Goal: Task Accomplishment & Management: Manage account settings

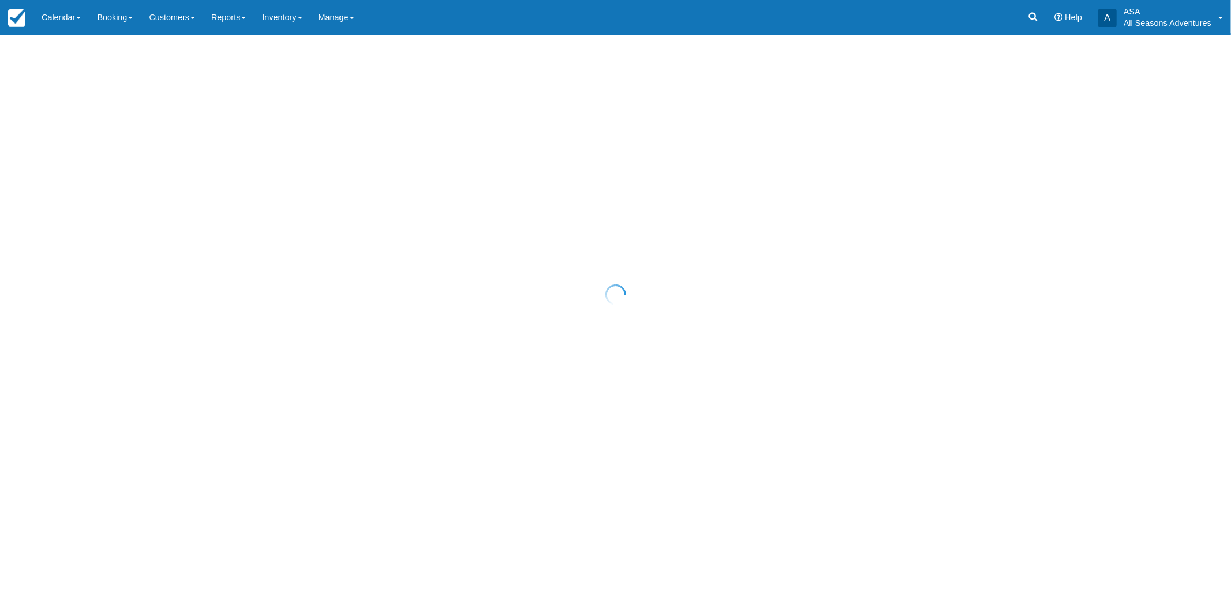
select select "10"
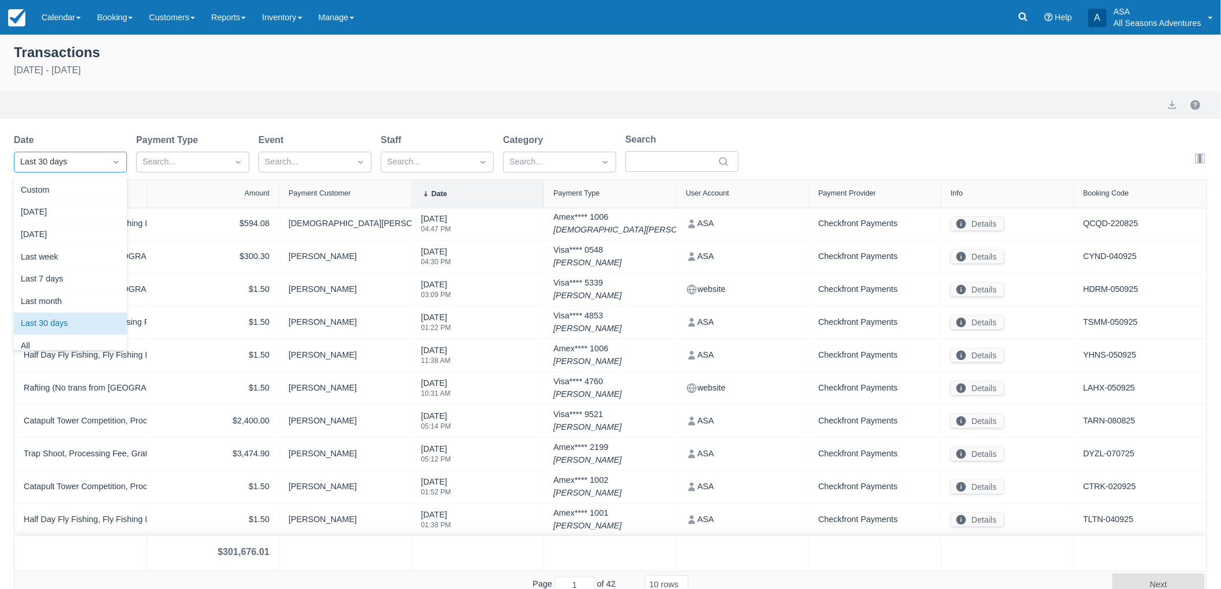
click at [82, 152] on div "Last 30 days" at bounding box center [70, 162] width 113 height 21
click at [76, 218] on div "Today" at bounding box center [70, 212] width 113 height 23
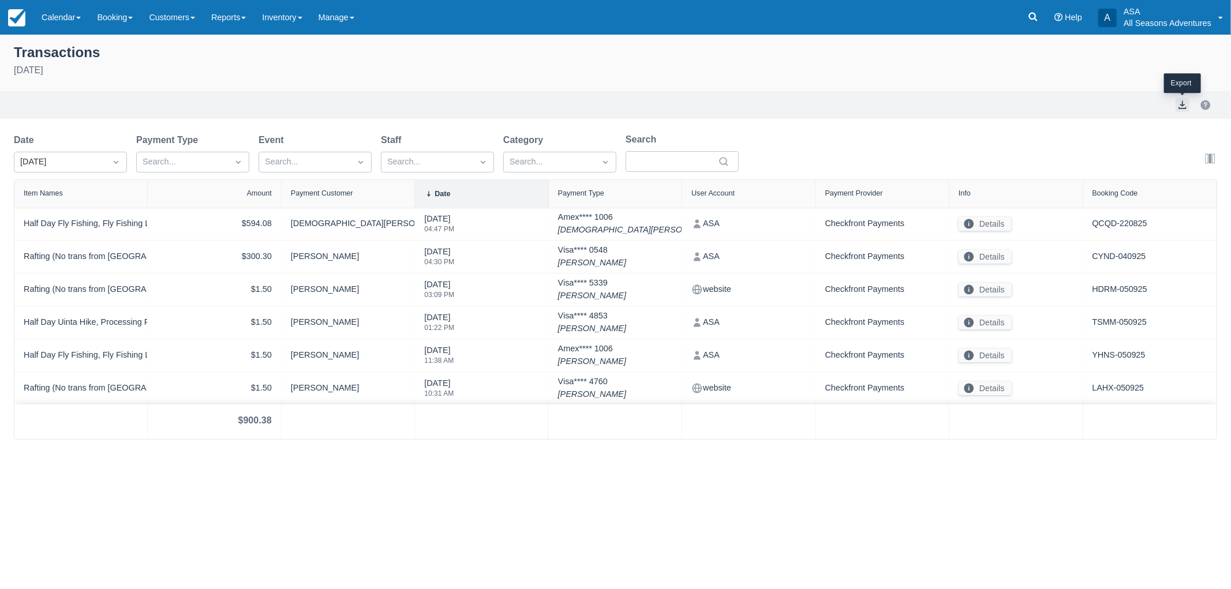
click at [1179, 104] on button "export" at bounding box center [1182, 105] width 14 height 14
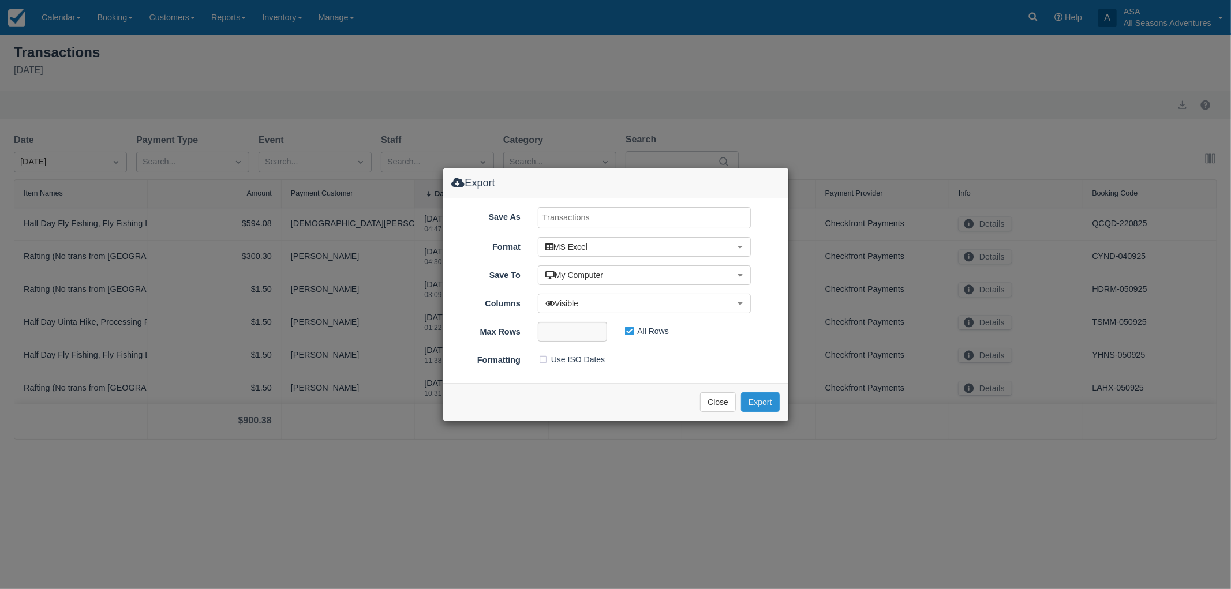
click at [757, 399] on button "Export" at bounding box center [760, 402] width 38 height 20
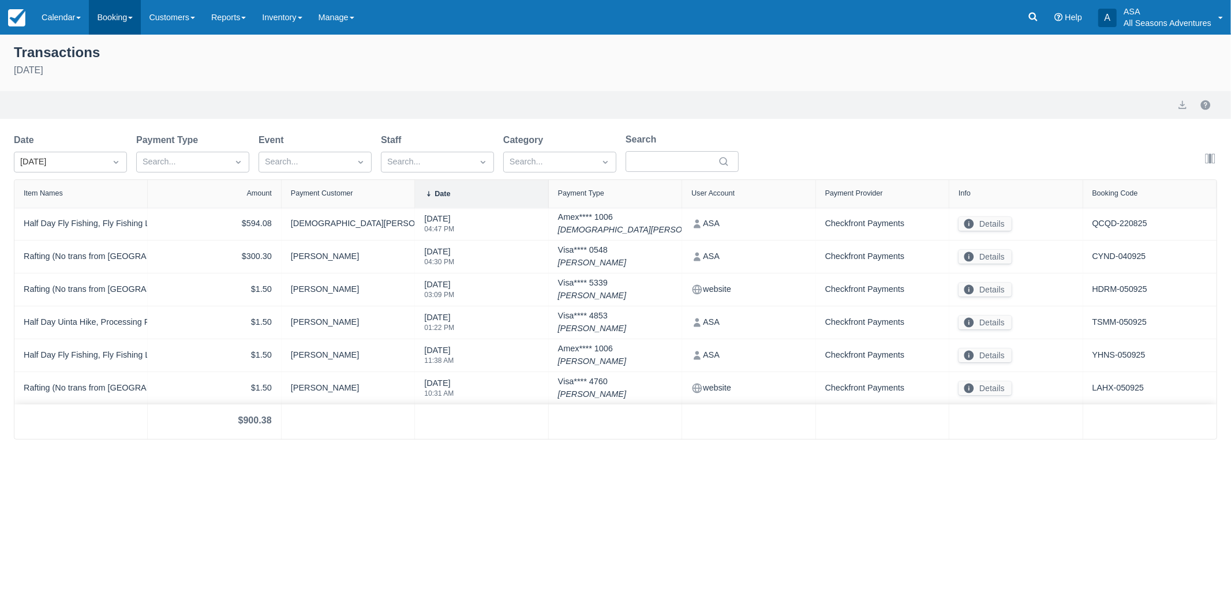
click at [118, 0] on link "Booking" at bounding box center [115, 17] width 52 height 35
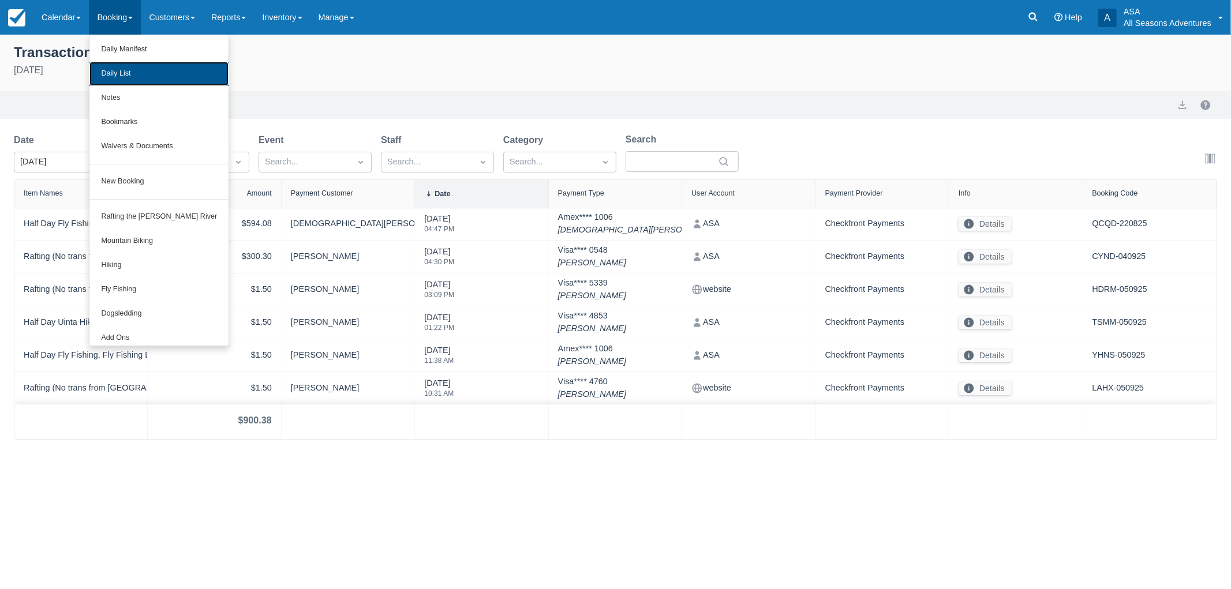
click at [131, 77] on link "Daily List" at bounding box center [158, 74] width 139 height 24
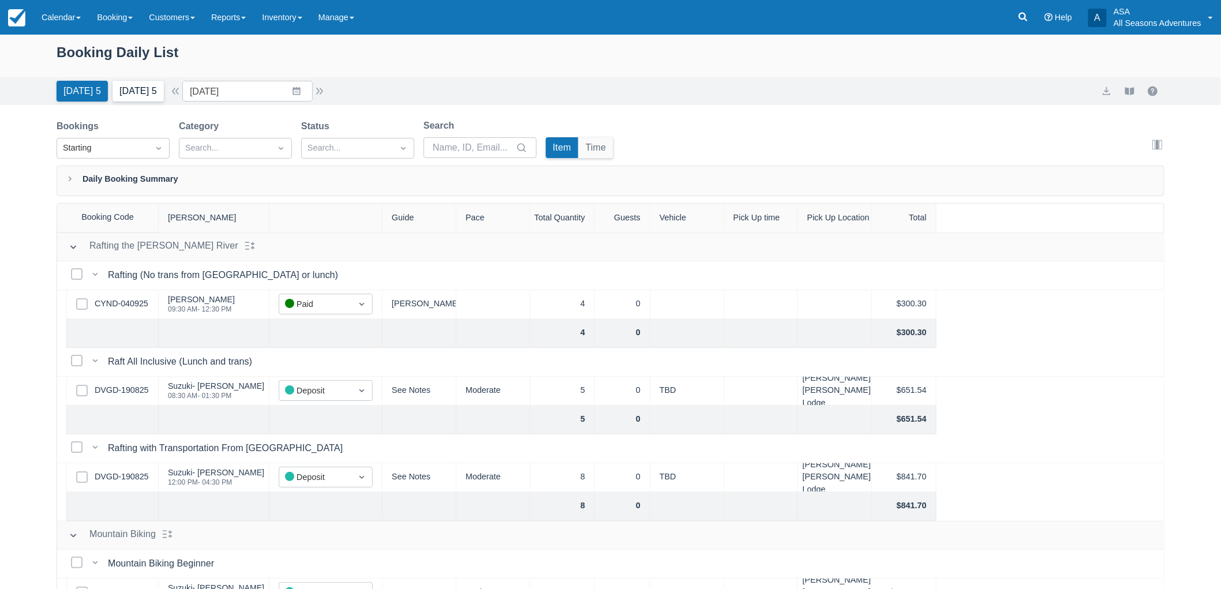
click at [145, 88] on button "Tomorrow 5" at bounding box center [138, 91] width 51 height 21
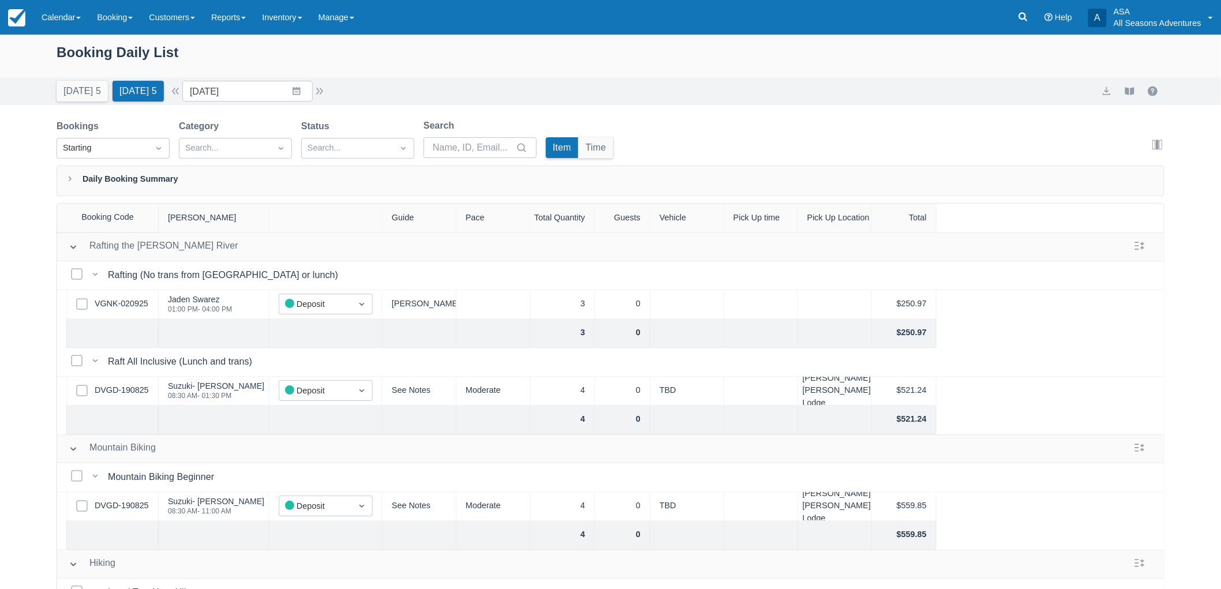
click at [280, 102] on div "Today 5 Tomorrow 5 Date 09/06/25 Navigate forward to interact with the calendar…" at bounding box center [610, 91] width 1221 height 28
click at [318, 82] on div "Today 5 Tomorrow 5 Date 09/06/25 Navigate forward to interact with the calendar…" at bounding box center [192, 91] width 270 height 21
click at [304, 88] on input "09/06/25" at bounding box center [247, 91] width 130 height 21
click at [283, 198] on td "10" at bounding box center [274, 202] width 23 height 22
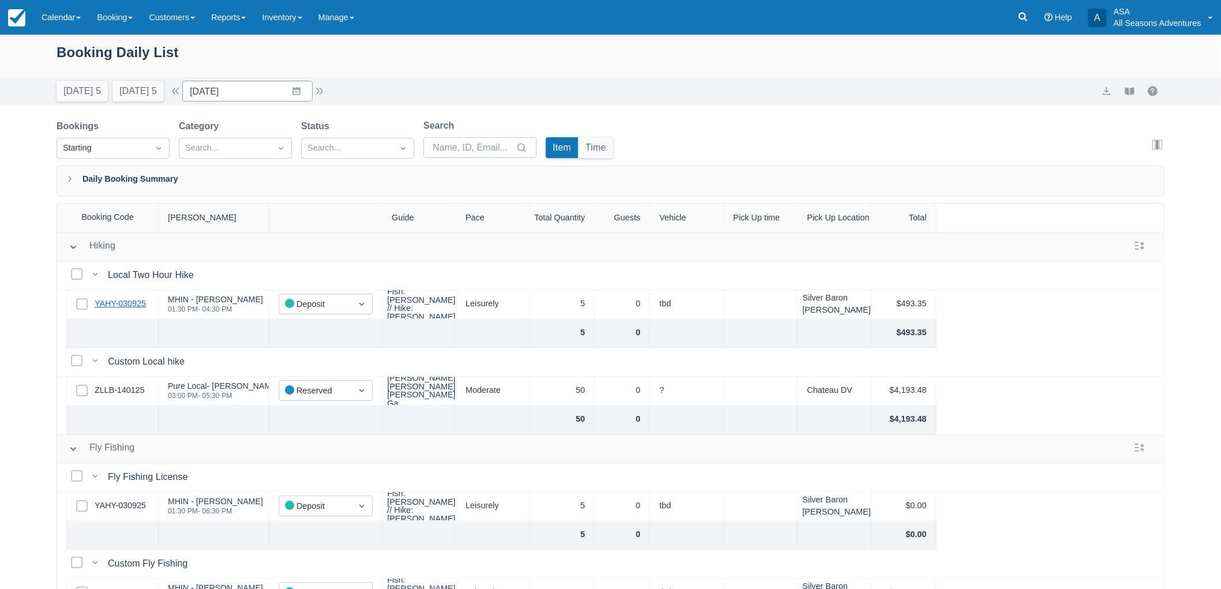
click at [124, 305] on link "YAHY-030925" at bounding box center [120, 304] width 51 height 13
click at [130, 304] on link "YAHY-030925" at bounding box center [120, 304] width 51 height 13
click at [114, 385] on link "ZLLB-140125" at bounding box center [120, 390] width 50 height 13
click at [56, 78] on div "Today 5 Tomorrow 5" at bounding box center [110, 88] width 117 height 25
click at [82, 103] on div "Today 5 Tomorrow 5 Date 09/10/25 Navigate forward to interact with the calendar…" at bounding box center [610, 91] width 1221 height 28
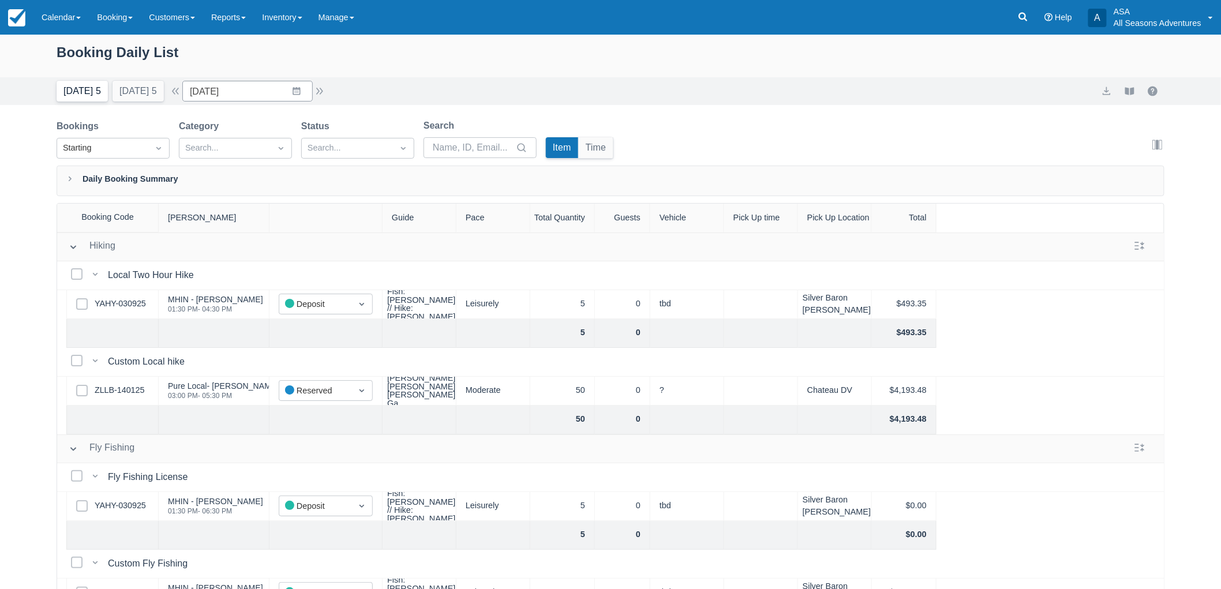
click at [81, 95] on button "Today 5" at bounding box center [82, 91] width 51 height 21
type input "09/05/25"
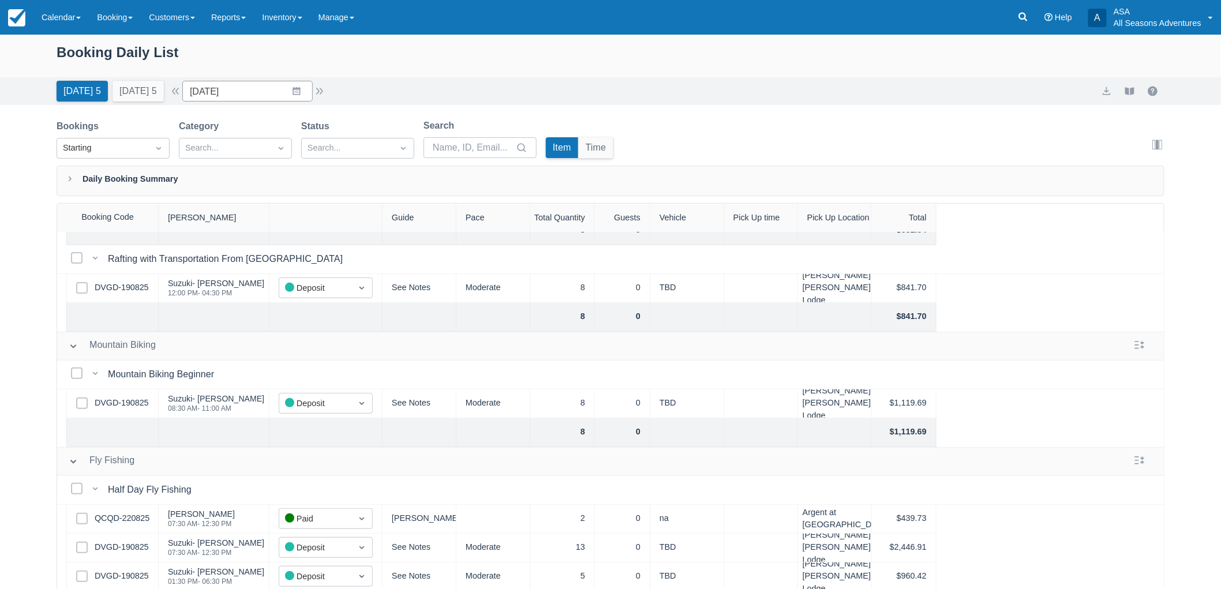
scroll to position [192, 0]
click at [127, 287] on link "DVGD-190825" at bounding box center [122, 285] width 54 height 13
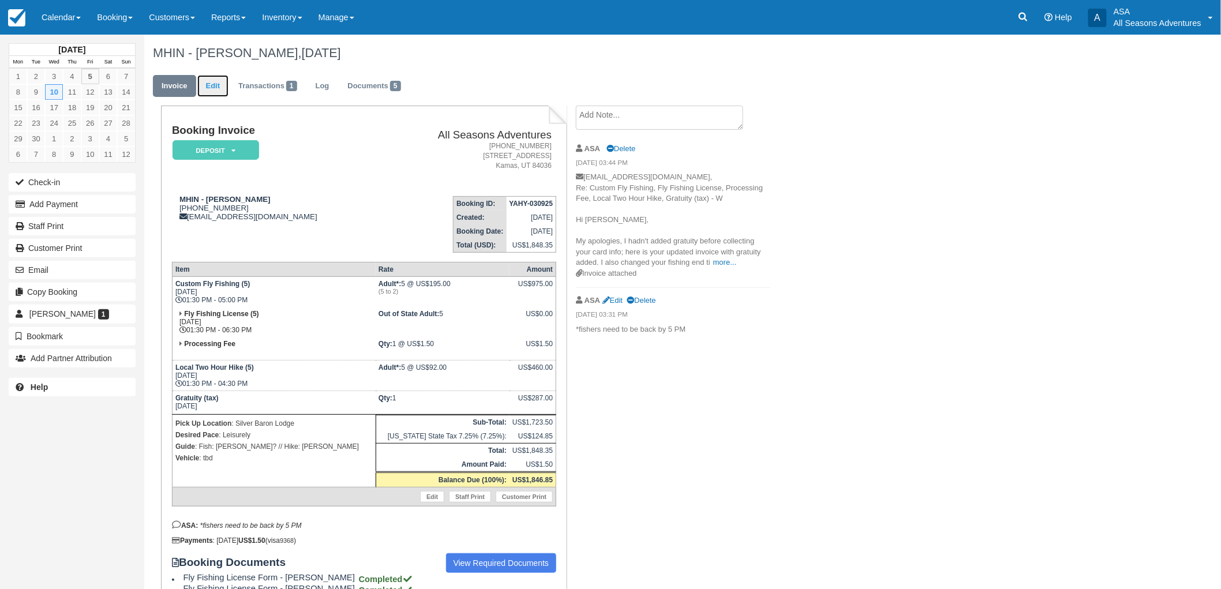
click at [212, 80] on link "Edit" at bounding box center [212, 86] width 31 height 23
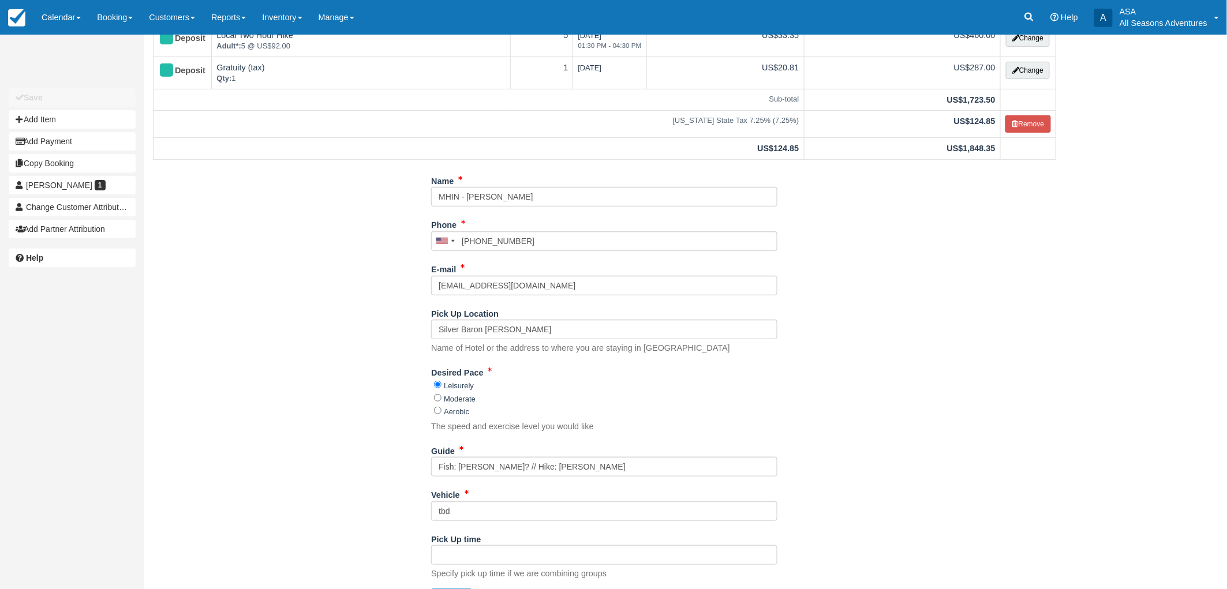
scroll to position [234, 0]
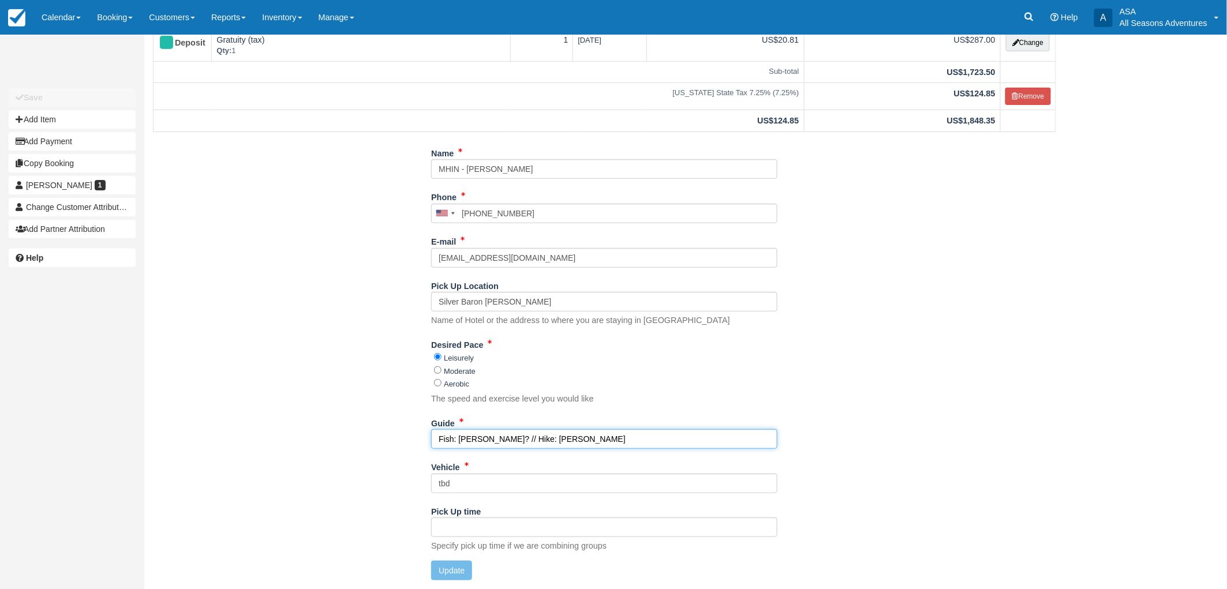
click at [545, 440] on input "Fish: [PERSON_NAME]? // Hike: [PERSON_NAME]" at bounding box center [604, 439] width 346 height 20
type input "Fish: Scott, Chris? // Hike: Marla"
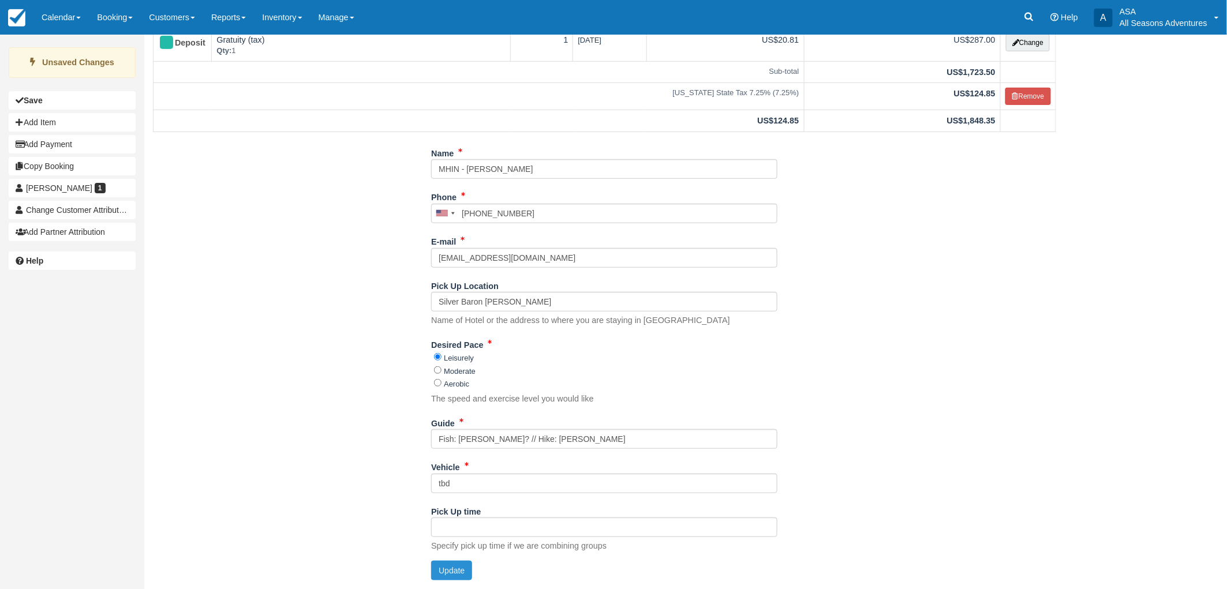
click at [444, 568] on button "Update" at bounding box center [451, 571] width 41 height 20
type input "+19179136756"
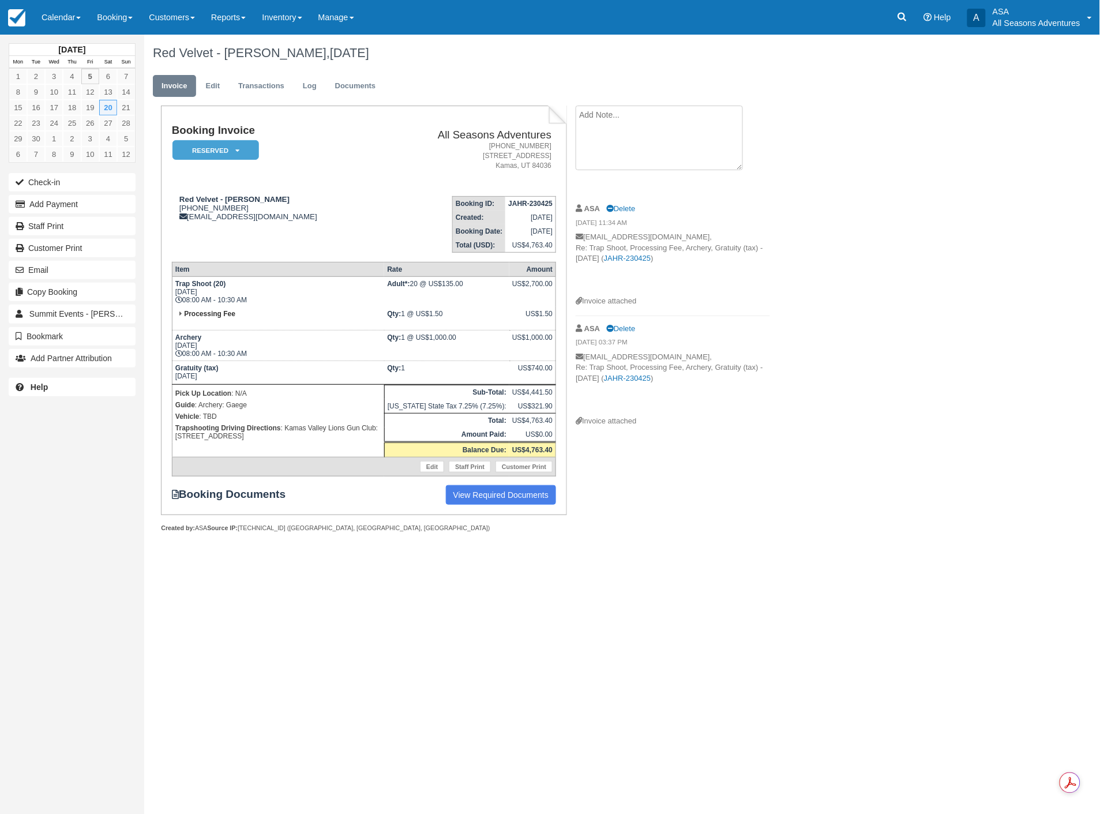
click at [660, 110] on textarea at bounding box center [659, 138] width 167 height 65
type textarea "Fletcher is a no for archery"
click at [594, 189] on button "Create" at bounding box center [602, 184] width 52 height 20
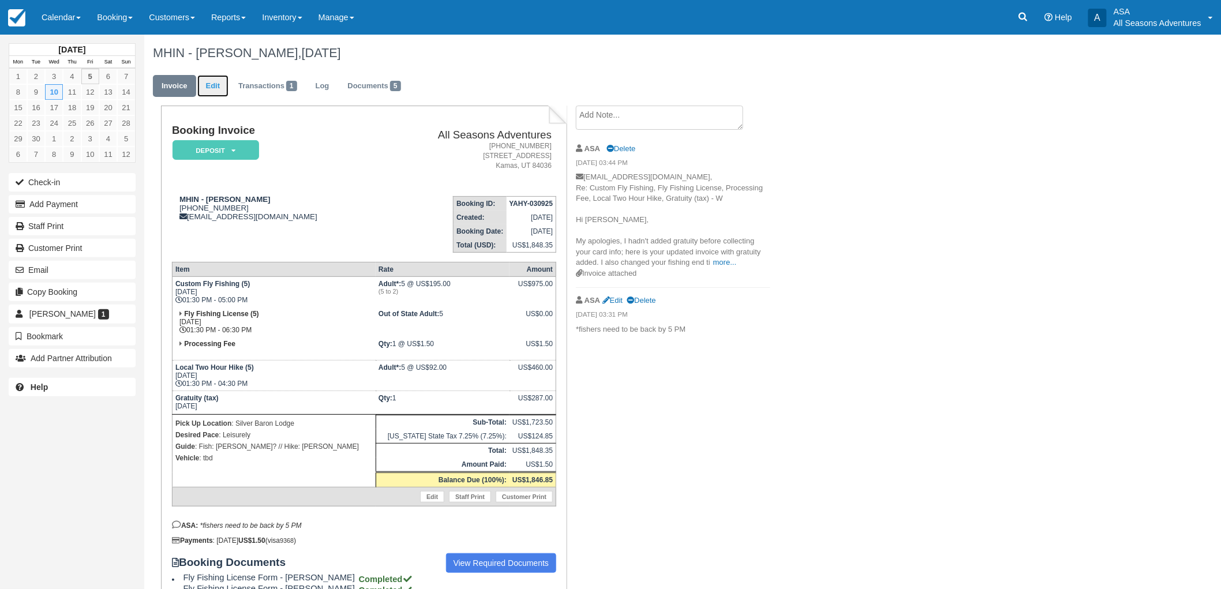
click at [212, 79] on link "Edit" at bounding box center [212, 86] width 31 height 23
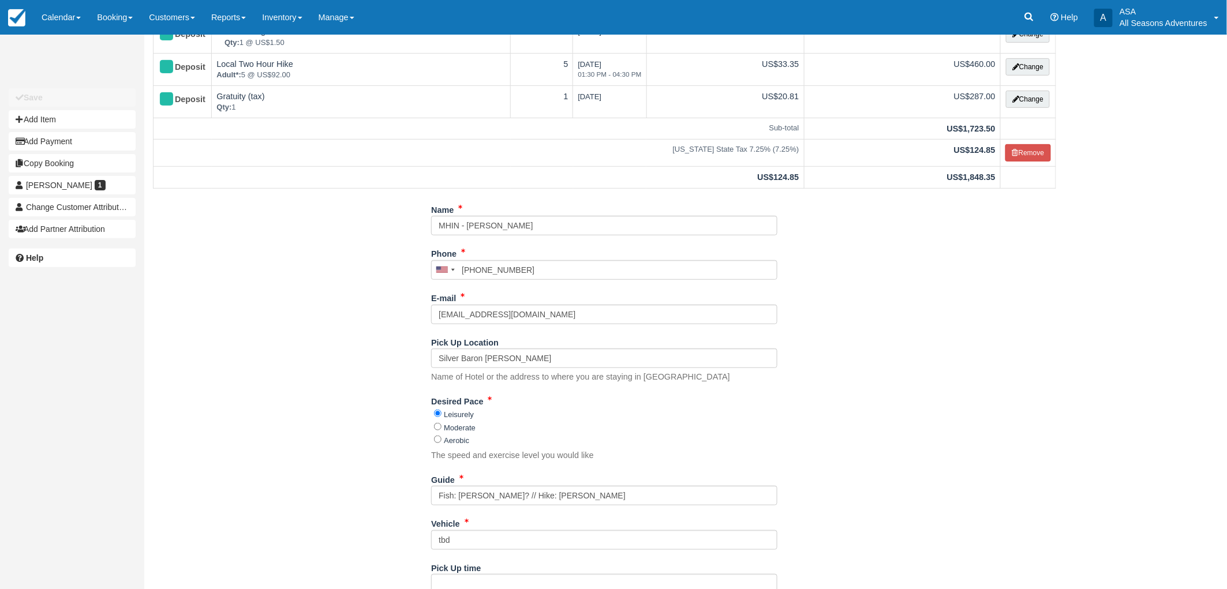
scroll to position [234, 0]
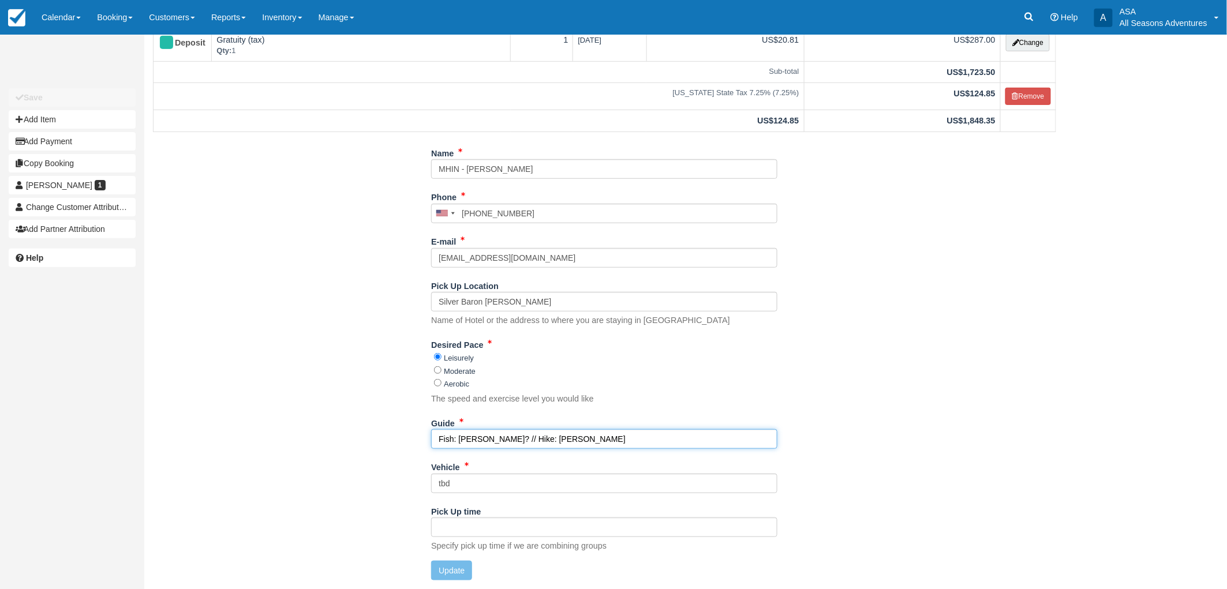
click at [546, 438] on input "Fish: Scott, Chris? // Hike: Marla" at bounding box center [604, 439] width 346 height 20
type input "Fish: Scott, Chris? // Hike: Gordo"
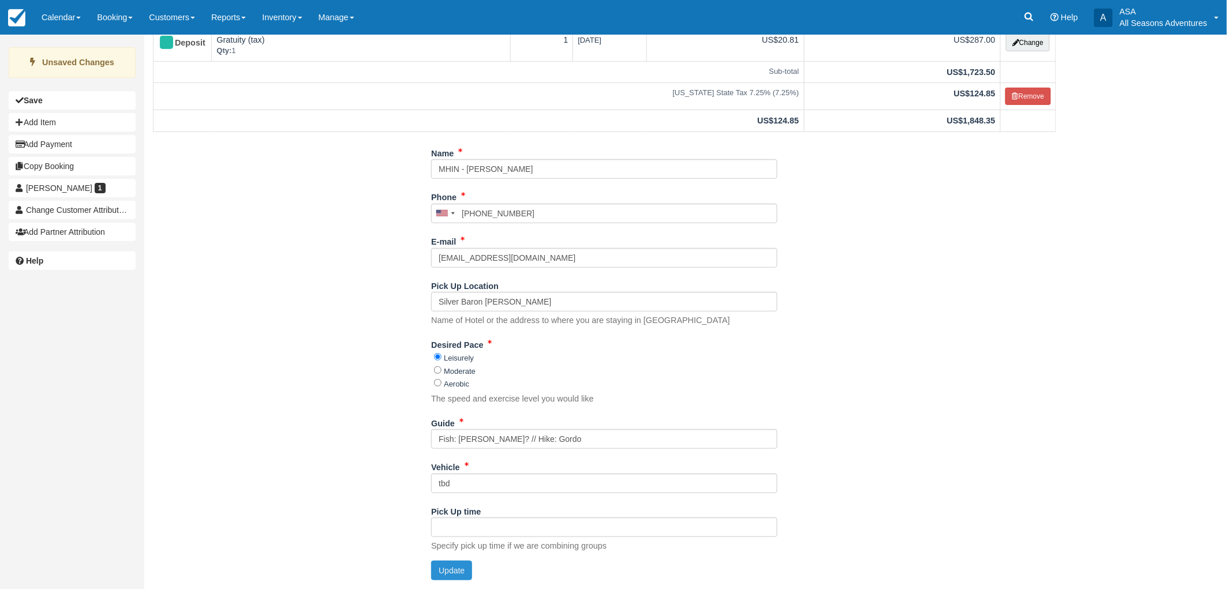
click at [445, 573] on button "Update" at bounding box center [451, 571] width 41 height 20
type input "+19179136756"
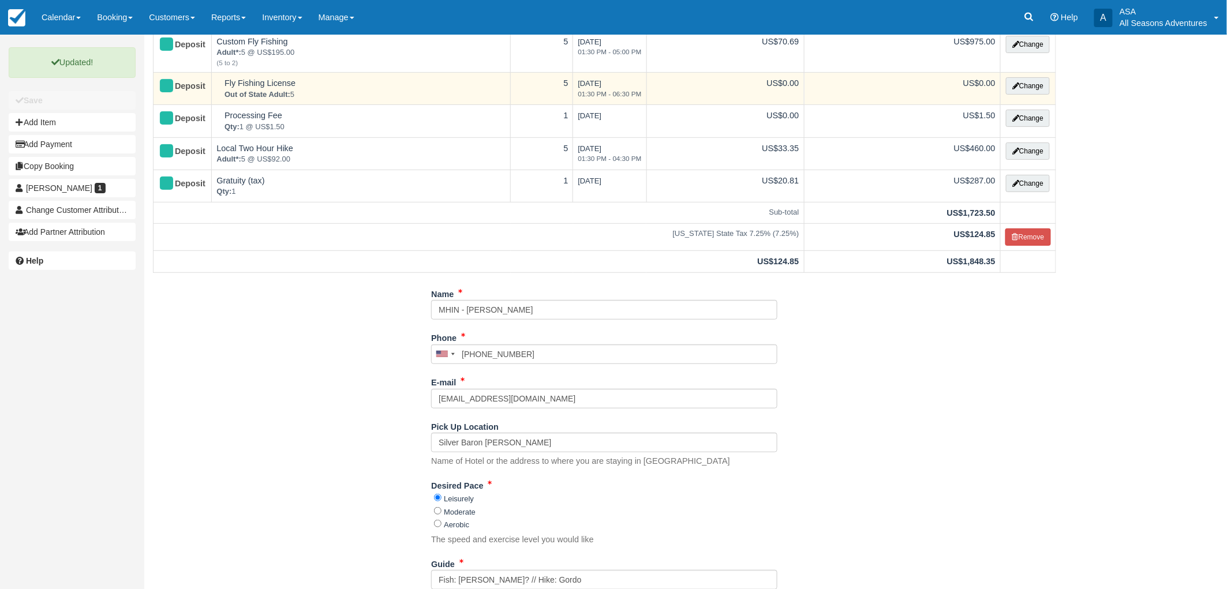
scroll to position [0, 0]
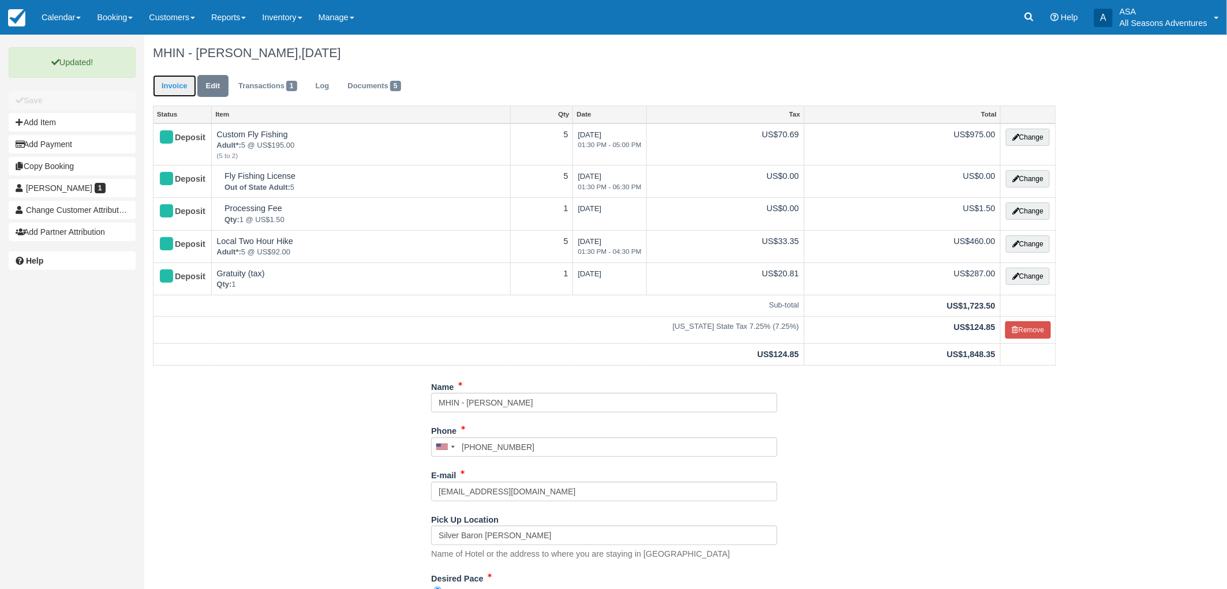
click at [167, 84] on link "Invoice" at bounding box center [174, 86] width 43 height 23
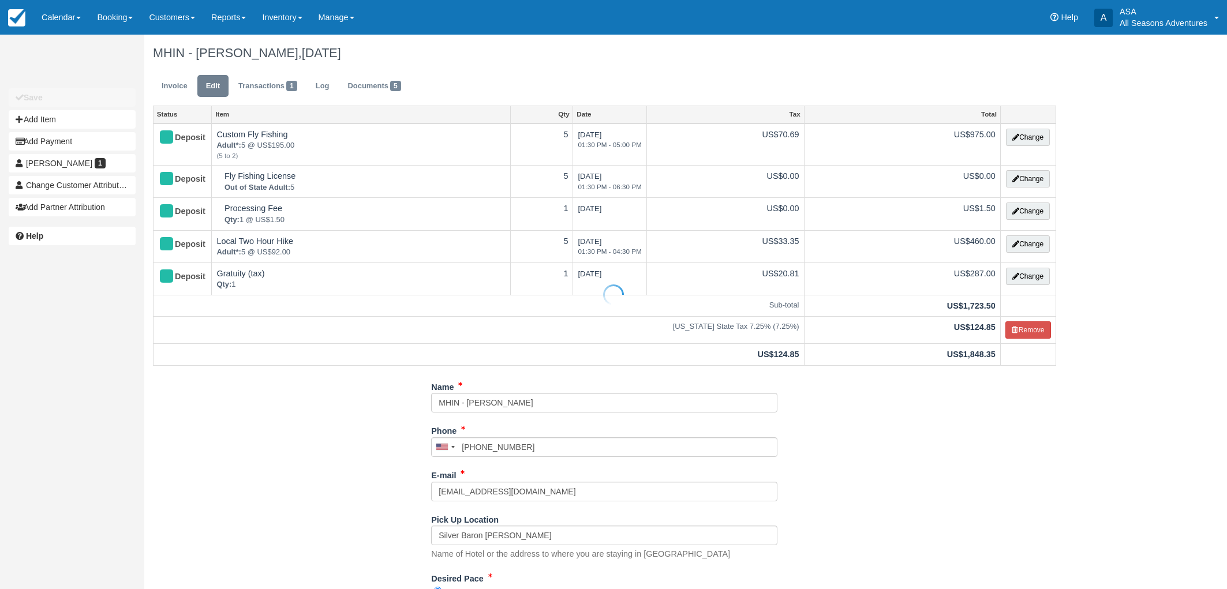
scroll to position [234, 0]
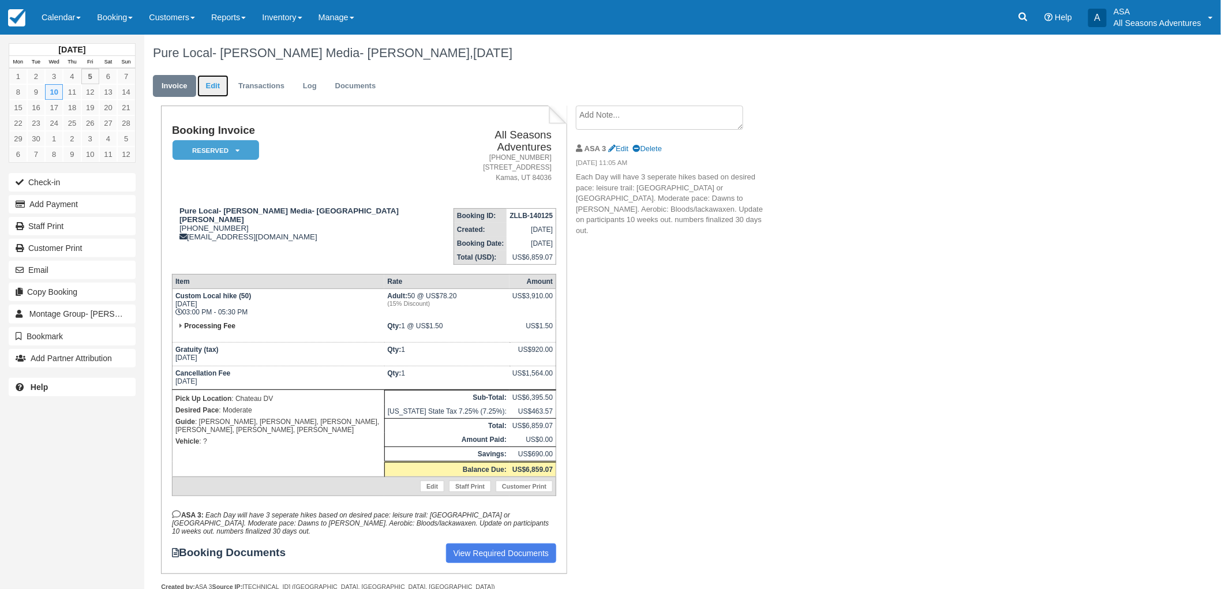
click at [210, 81] on link "Edit" at bounding box center [212, 86] width 31 height 23
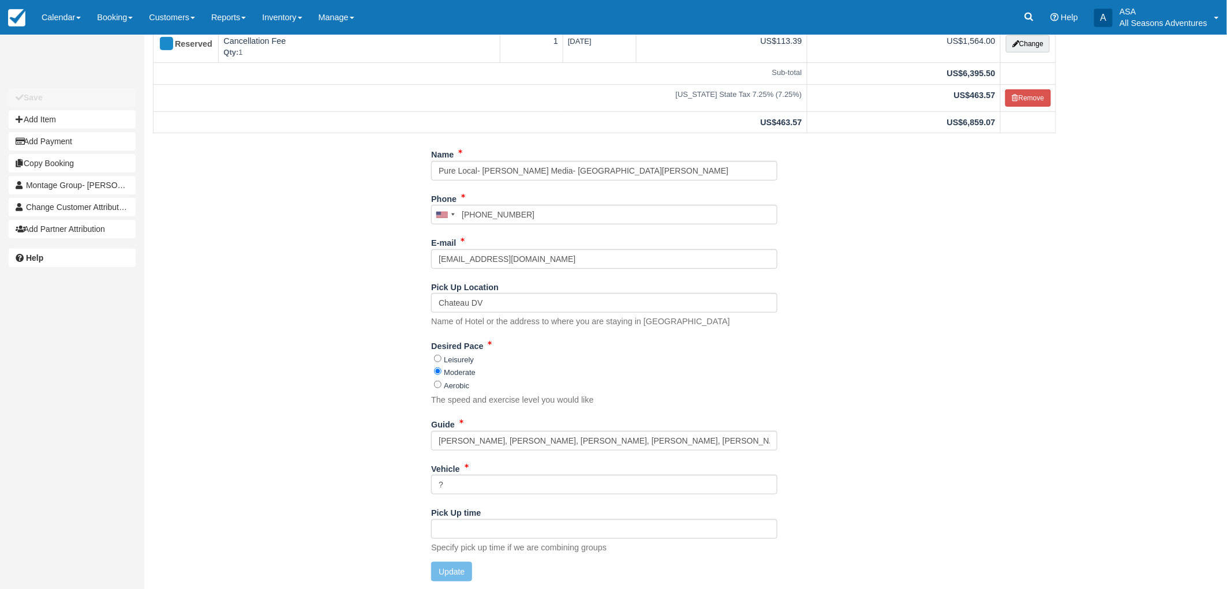
scroll to position [212, 0]
click at [537, 443] on input "[PERSON_NAME], [PERSON_NAME], [PERSON_NAME], [PERSON_NAME], [PERSON_NAME], [PER…" at bounding box center [604, 440] width 346 height 20
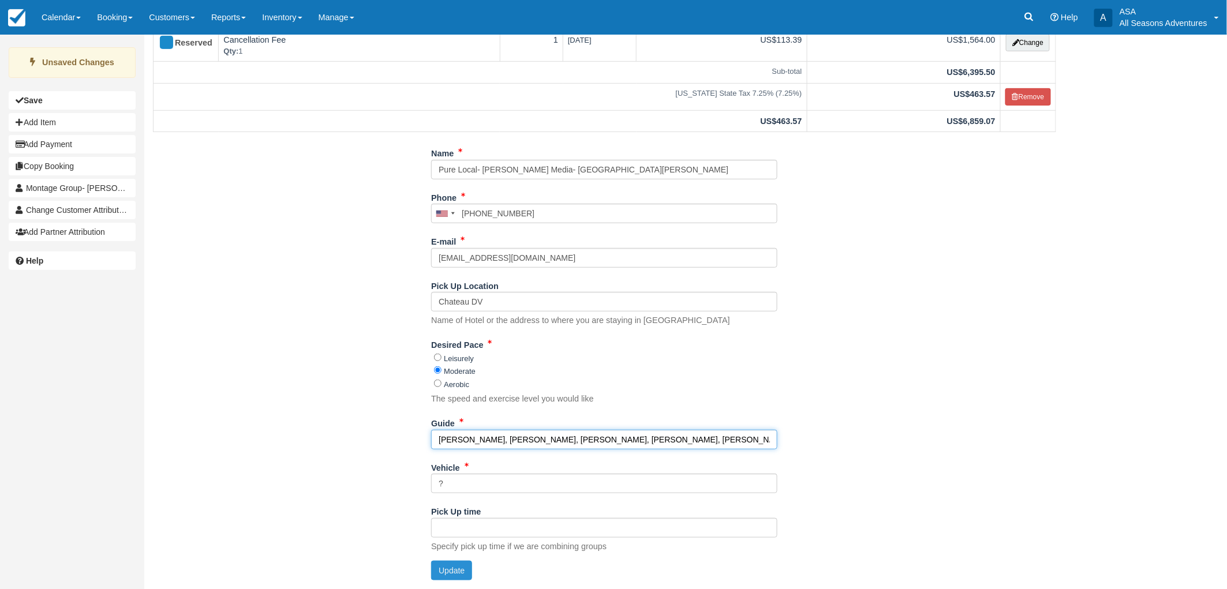
type input "[PERSON_NAME], [PERSON_NAME], [PERSON_NAME], [PERSON_NAME], [PERSON_NAME], [PER…"
click at [447, 569] on button "Update" at bounding box center [451, 571] width 41 height 20
type input "[PHONE_NUMBER]"
